Goal: Transaction & Acquisition: Purchase product/service

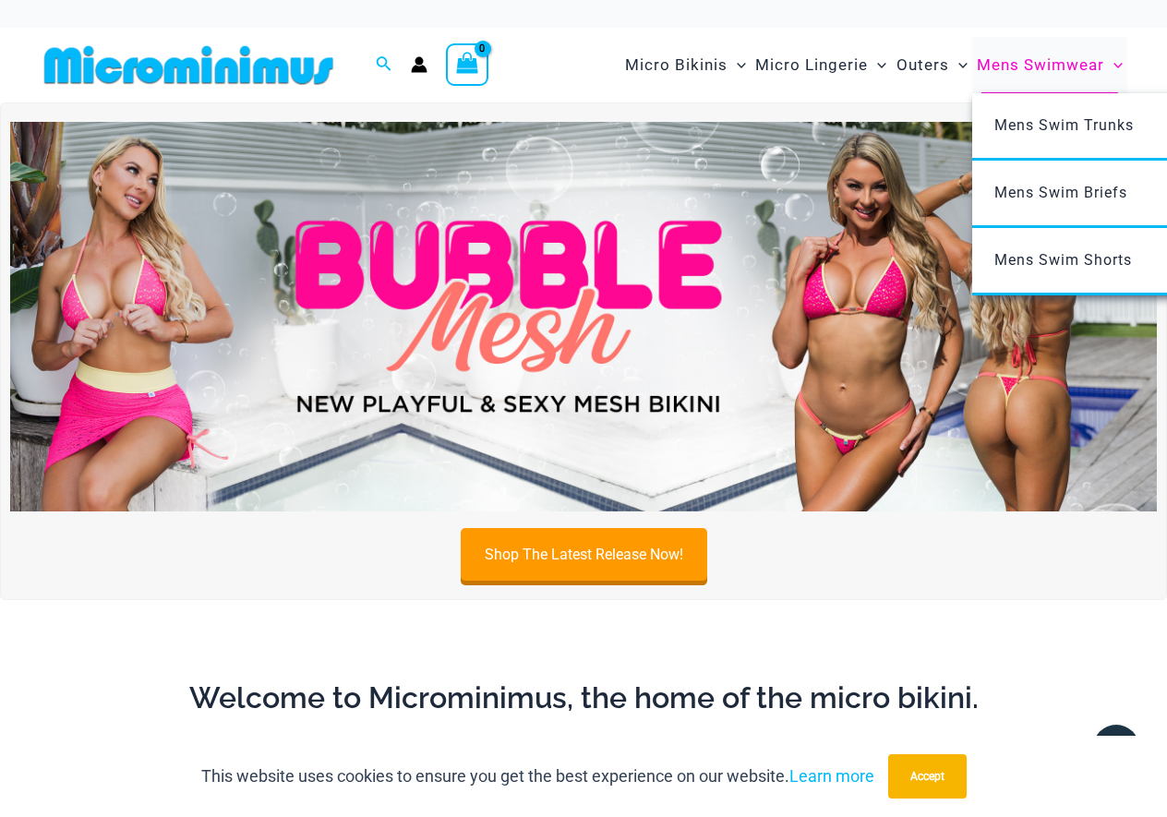
click at [1059, 62] on span "Mens Swimwear" at bounding box center [1039, 65] width 127 height 47
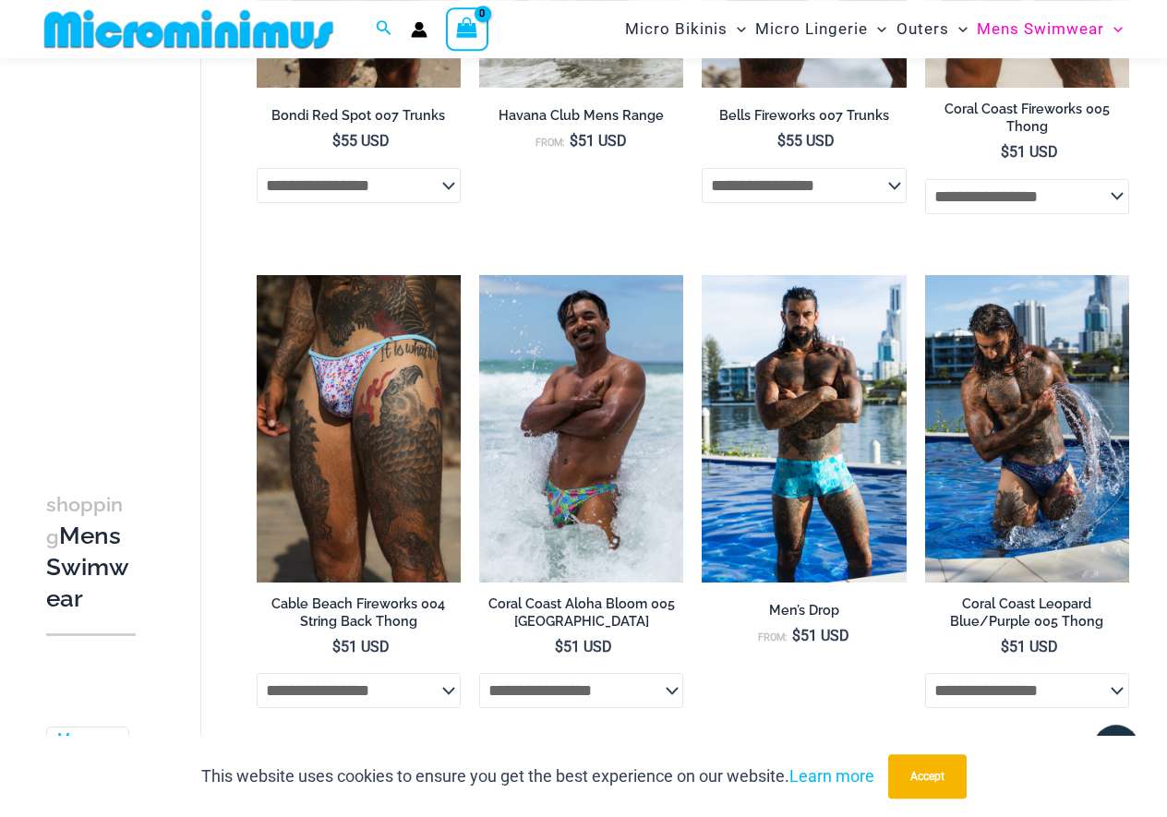
scroll to position [1116, 0]
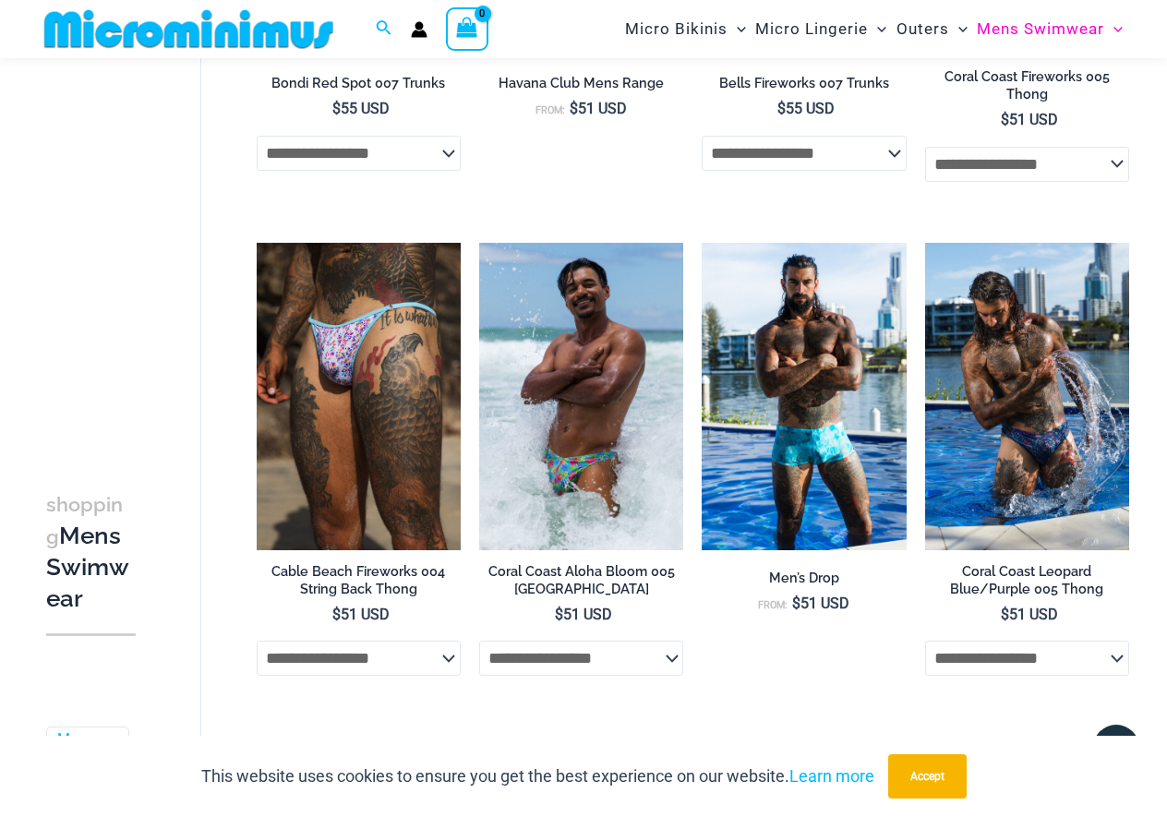
click at [52, 533] on h3 "shopping Mens Swimwear" at bounding box center [91, 551] width 90 height 126
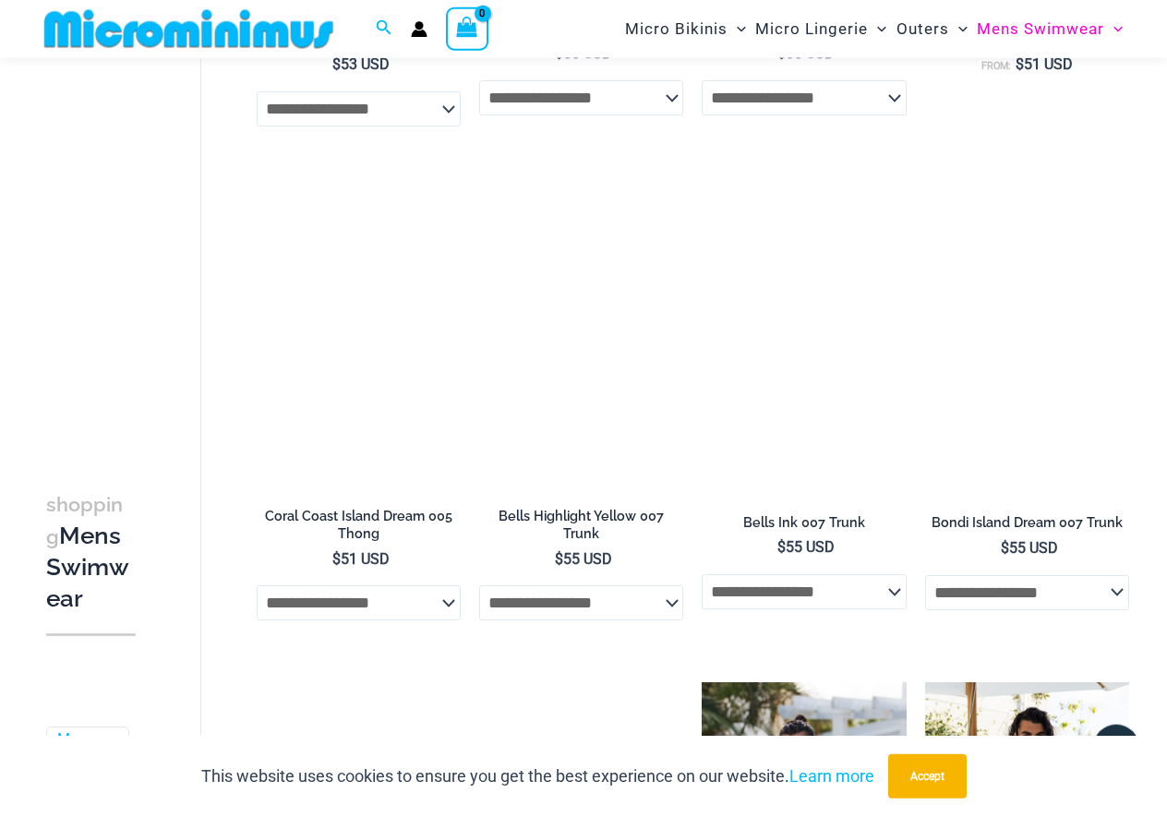
scroll to position [2245, 0]
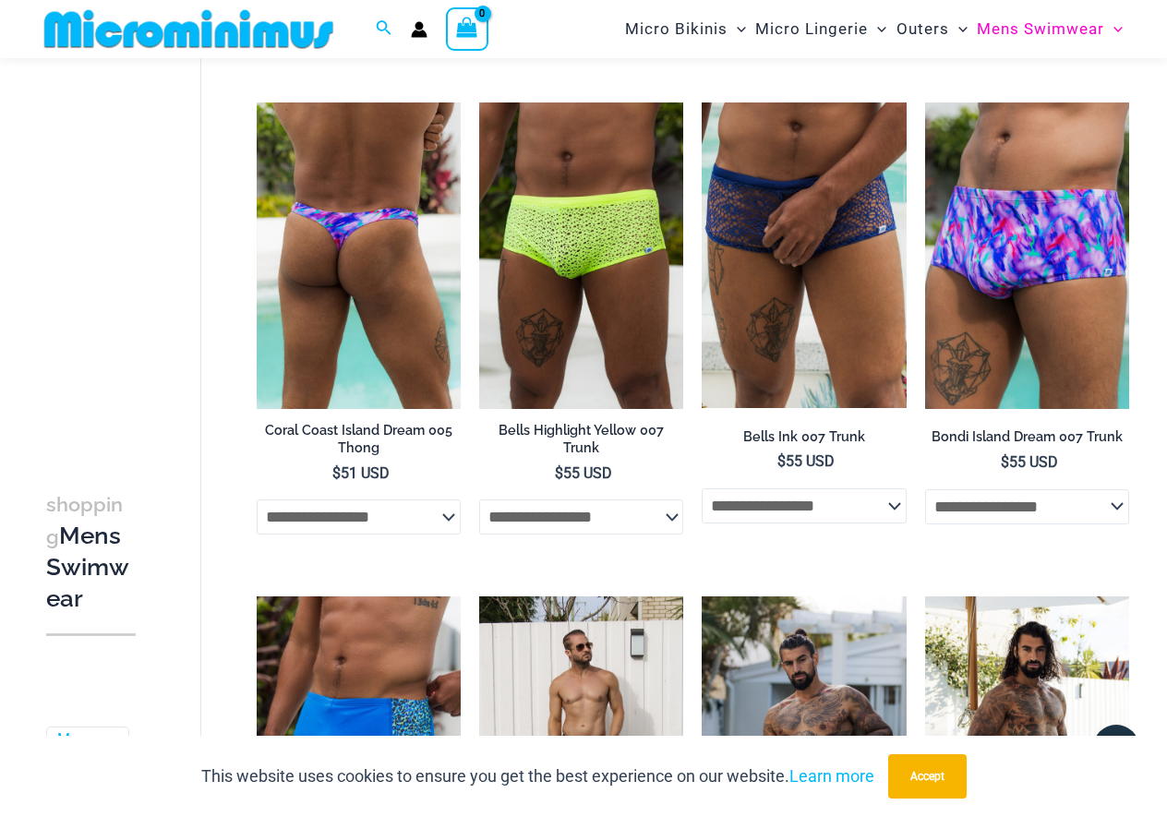
click at [408, 288] on img at bounding box center [359, 255] width 204 height 306
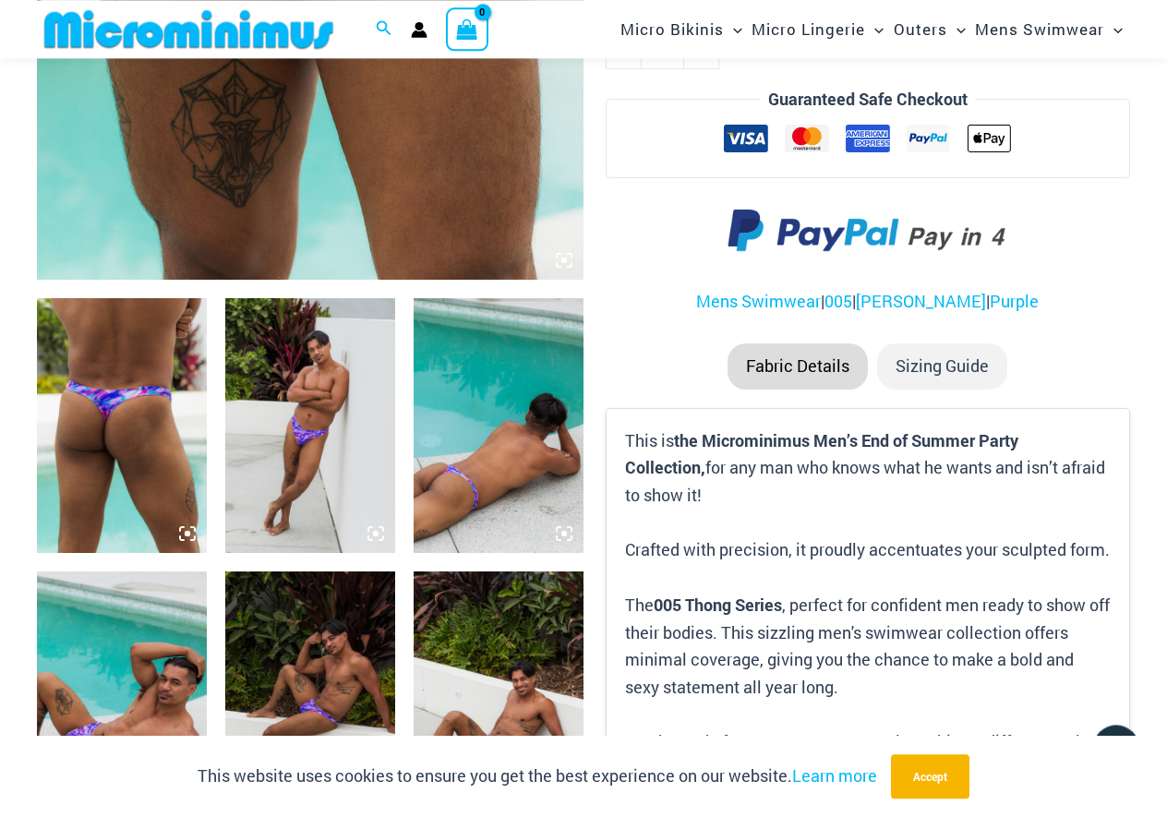
scroll to position [736, 0]
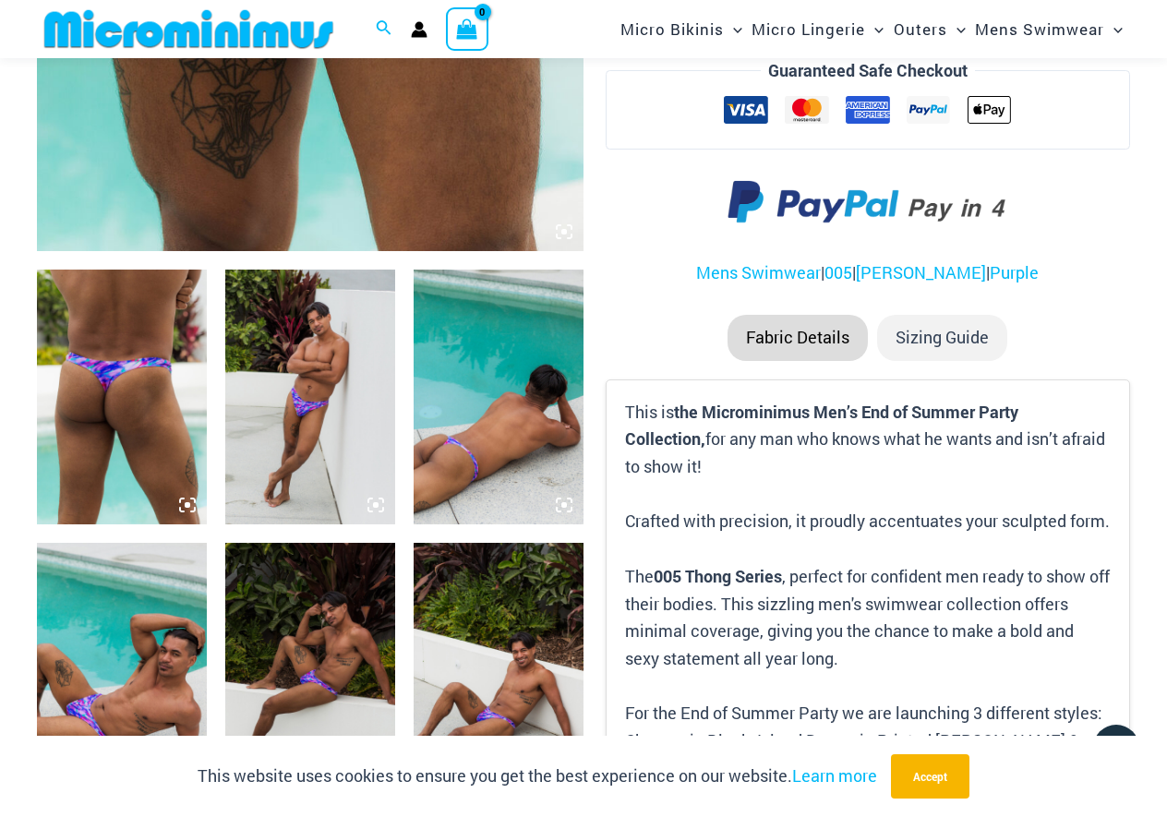
click at [329, 369] on img at bounding box center [310, 396] width 170 height 255
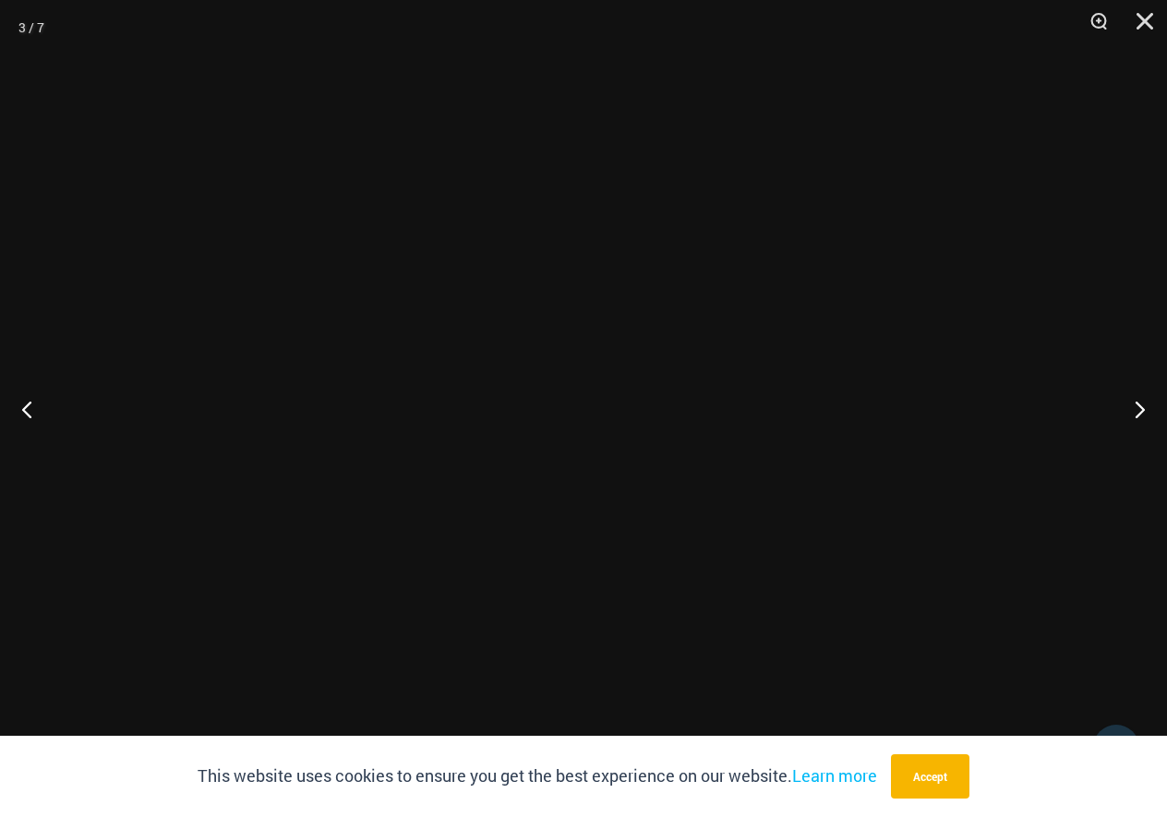
click at [329, 369] on div at bounding box center [583, 408] width 1167 height 817
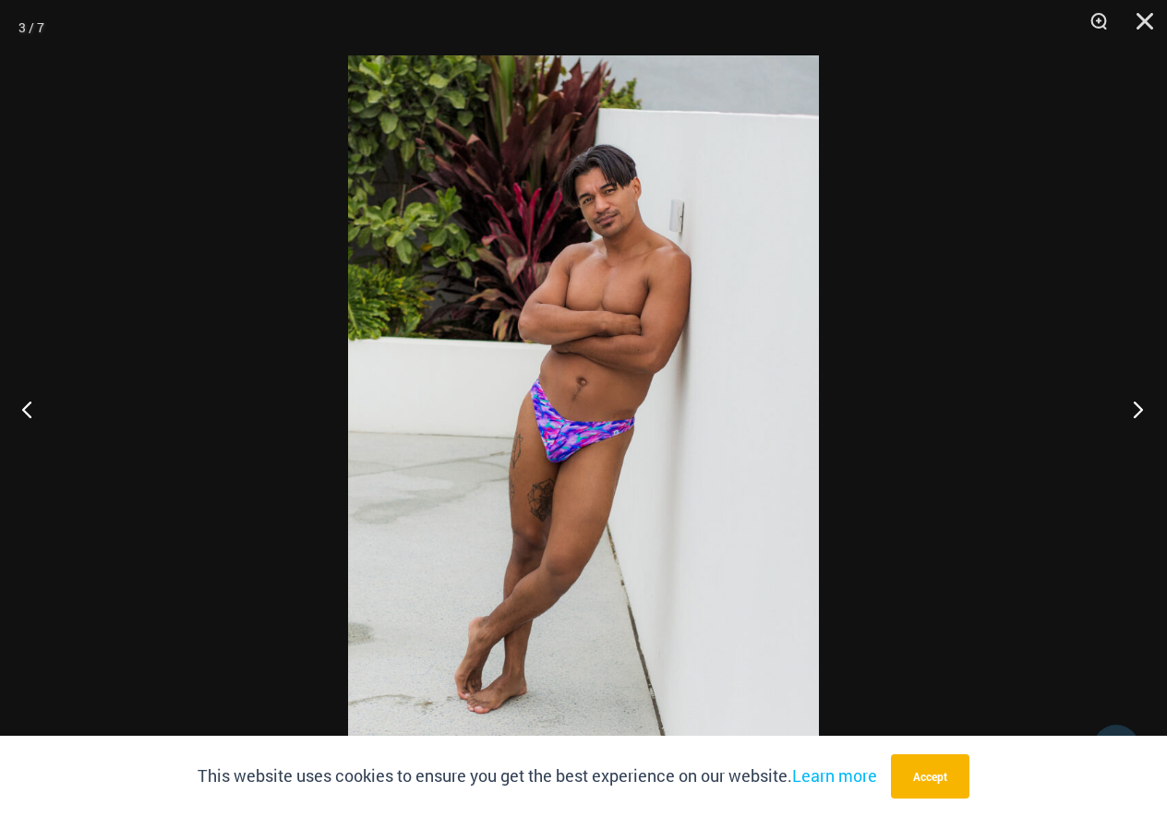
click at [1141, 409] on button "Next" at bounding box center [1131, 409] width 69 height 92
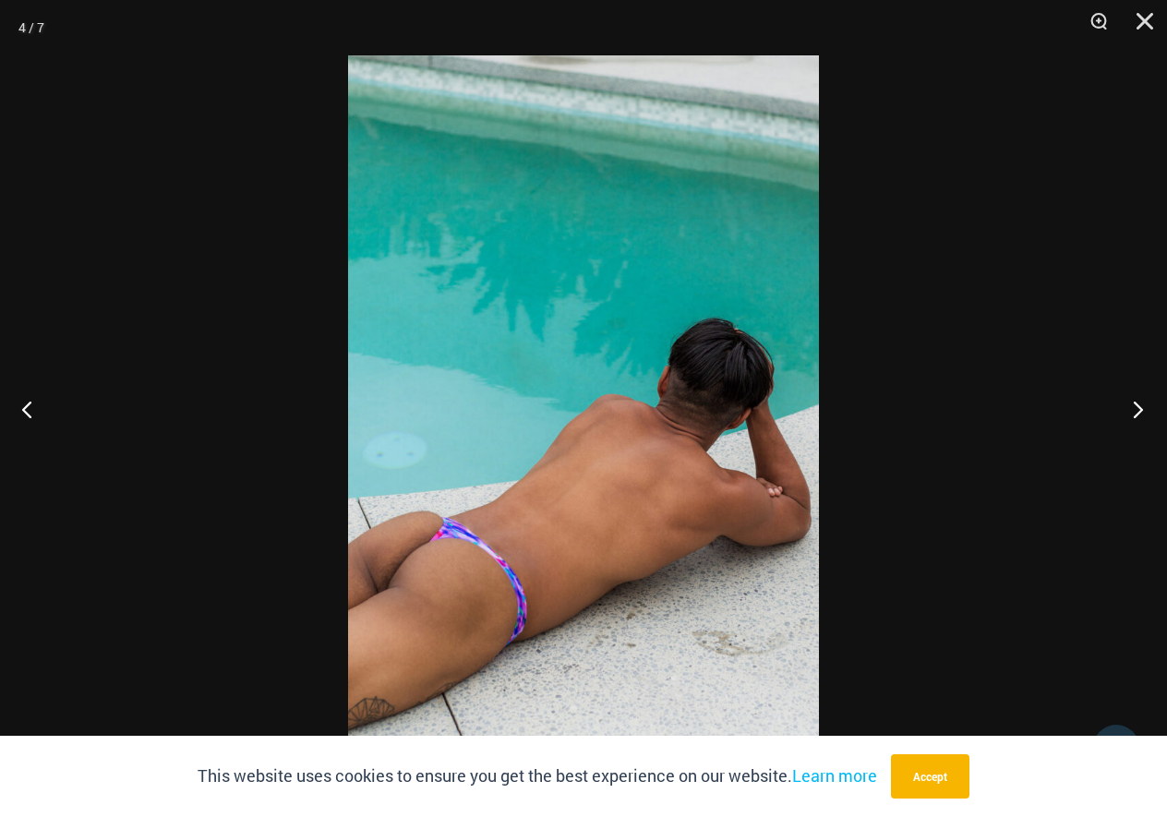
click at [1141, 409] on button "Next" at bounding box center [1131, 409] width 69 height 92
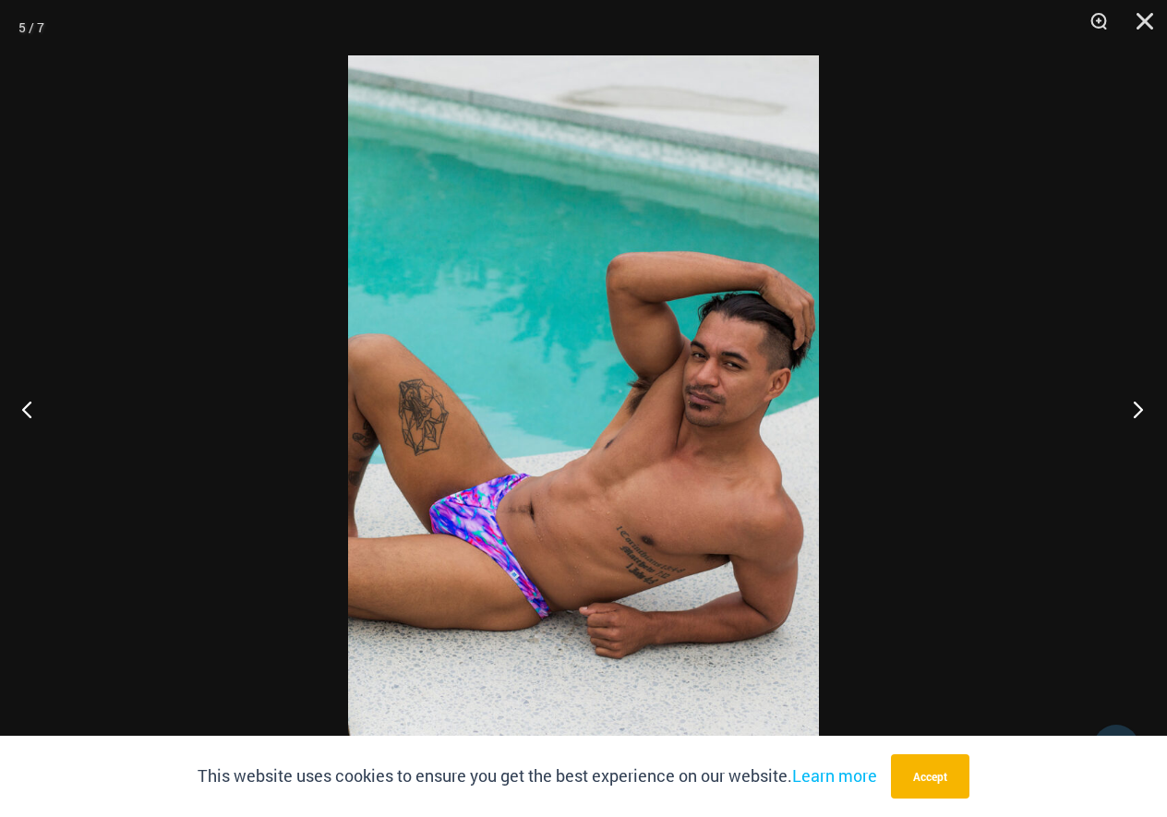
click at [1141, 409] on button "Next" at bounding box center [1131, 409] width 69 height 92
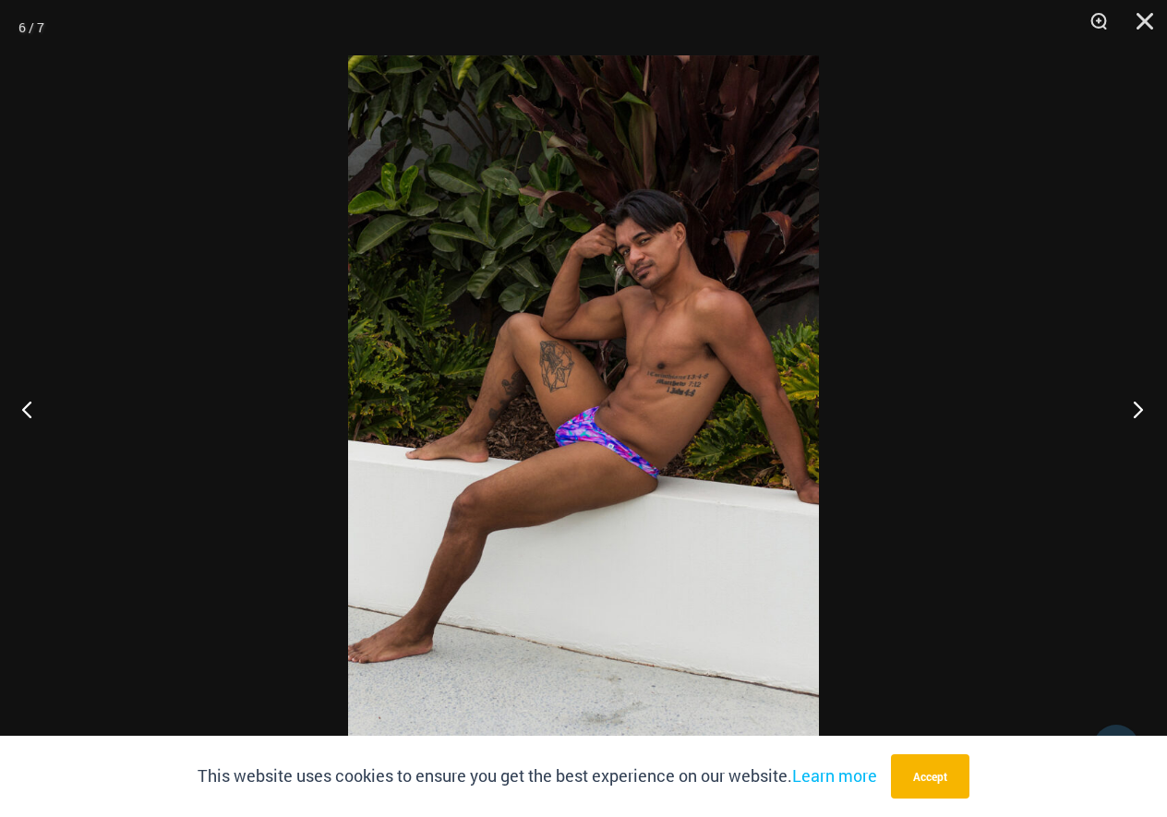
click at [1141, 409] on button "Next" at bounding box center [1131, 409] width 69 height 92
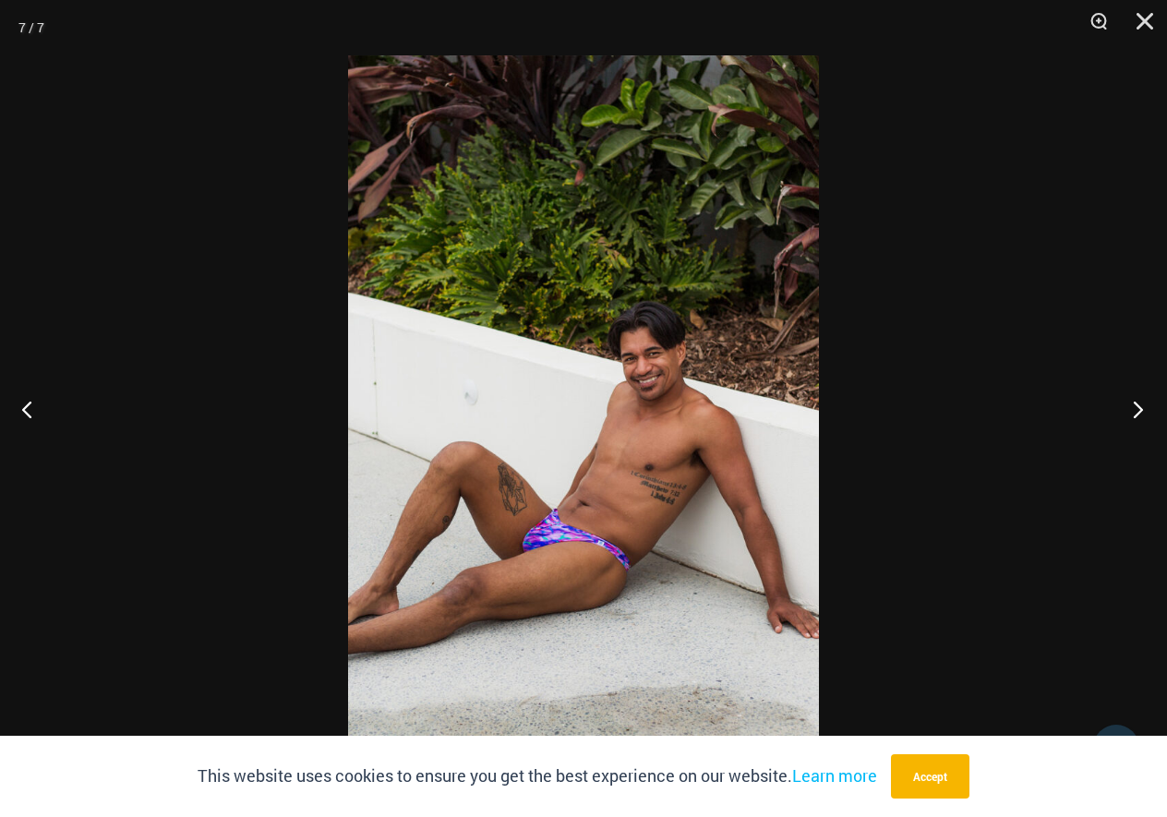
click at [1141, 409] on button "Next" at bounding box center [1131, 409] width 69 height 92
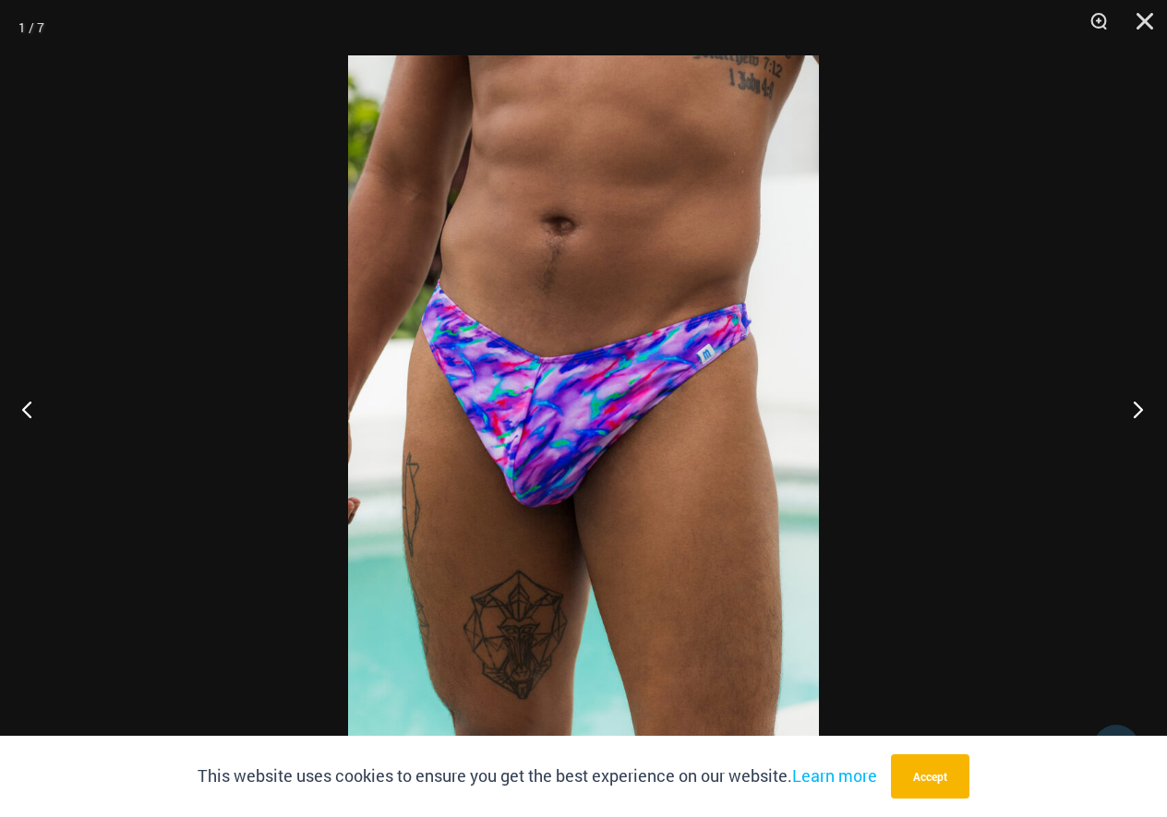
click at [1141, 409] on button "Next" at bounding box center [1131, 409] width 69 height 92
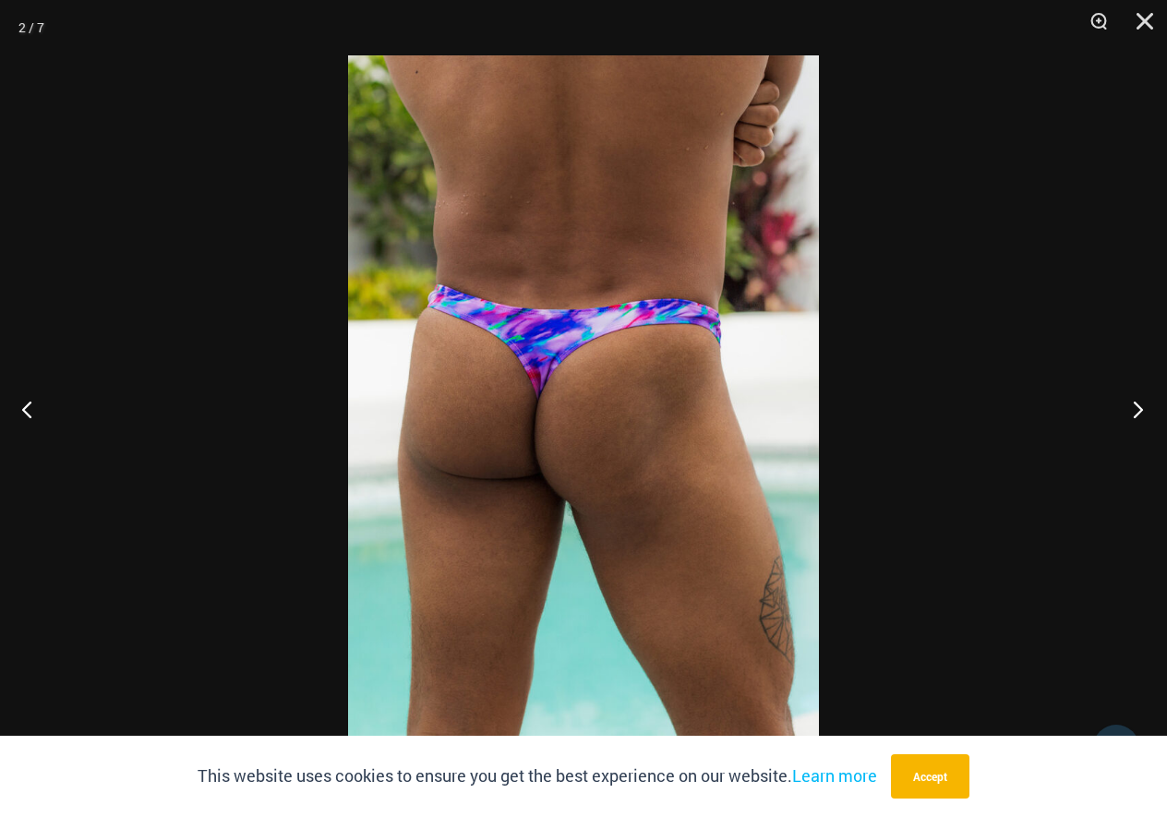
click at [1141, 409] on button "Next" at bounding box center [1131, 409] width 69 height 92
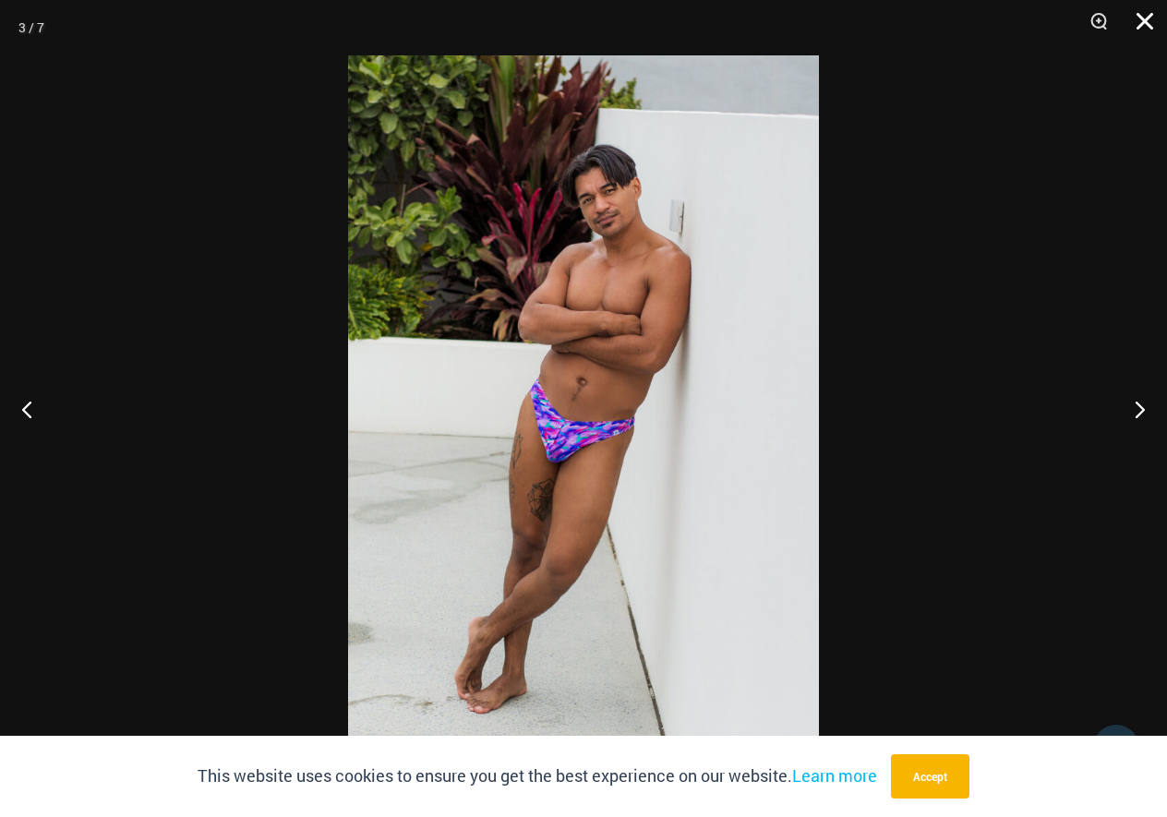
click at [1143, 31] on button "Close" at bounding box center [1138, 27] width 46 height 55
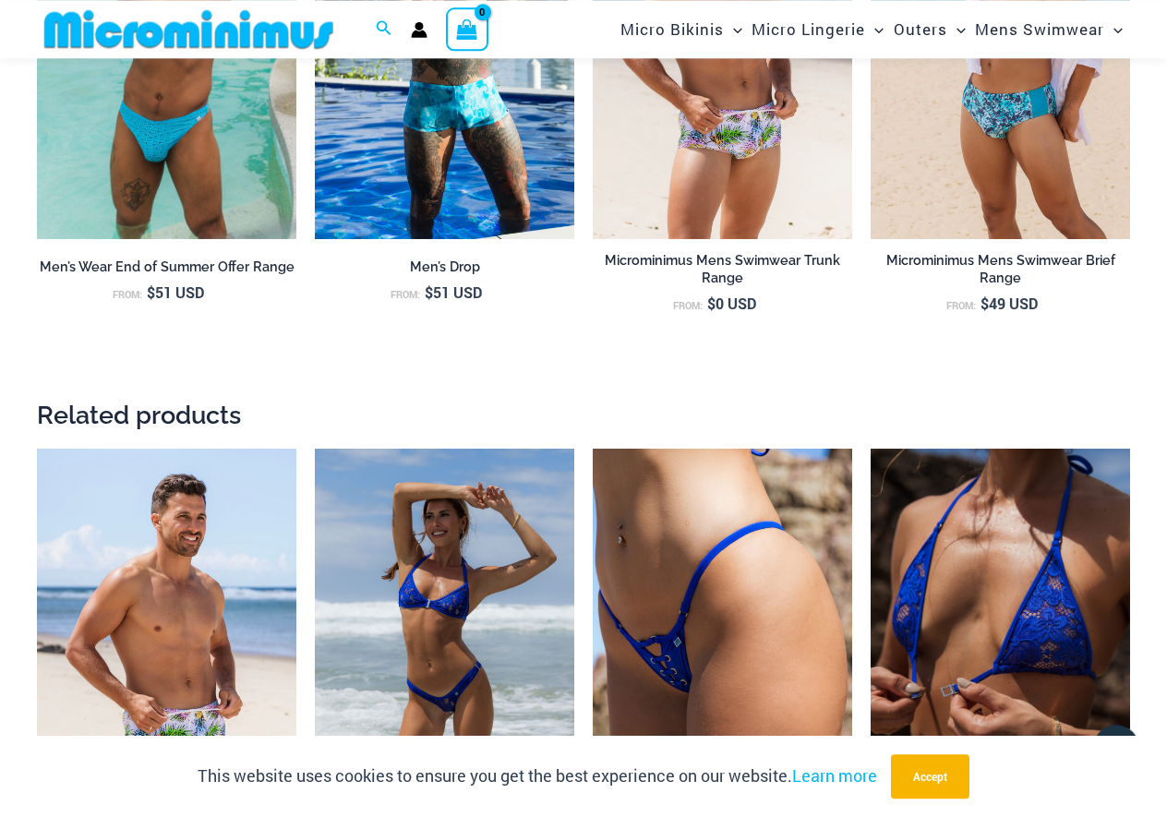
scroll to position [2337, 0]
